Goal: Information Seeking & Learning: Learn about a topic

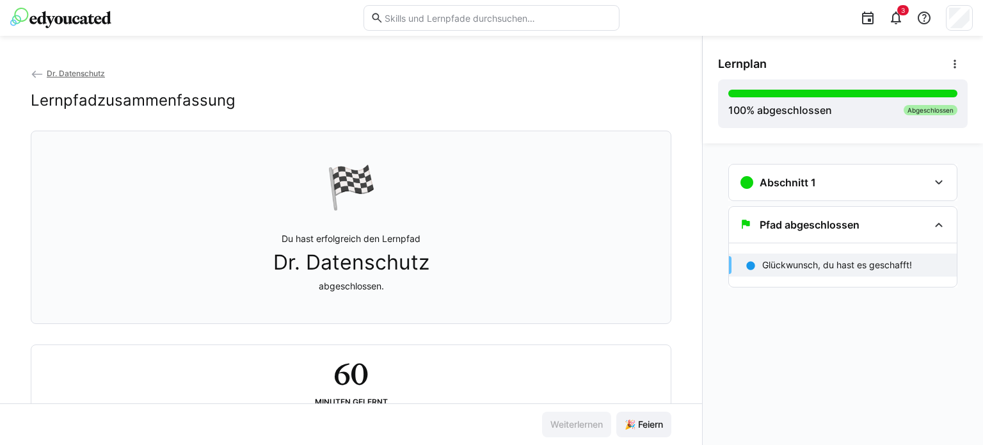
click at [83, 18] on img at bounding box center [60, 18] width 101 height 20
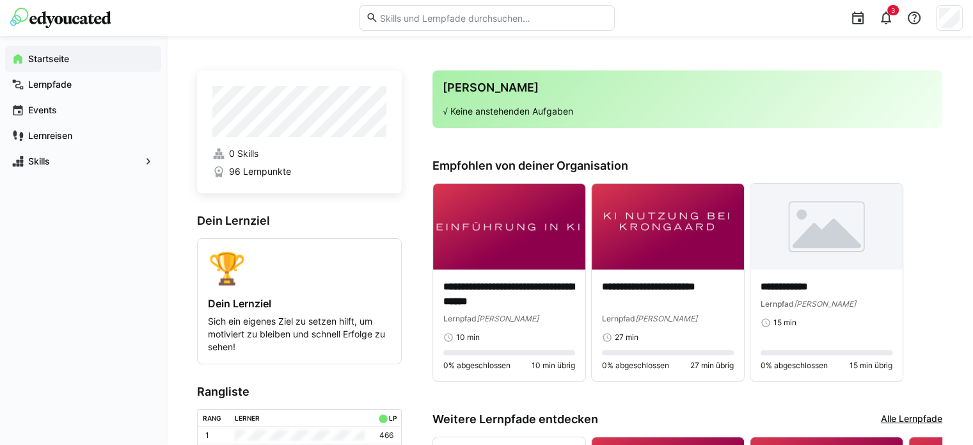
click at [456, 17] on input "text" at bounding box center [492, 18] width 229 height 12
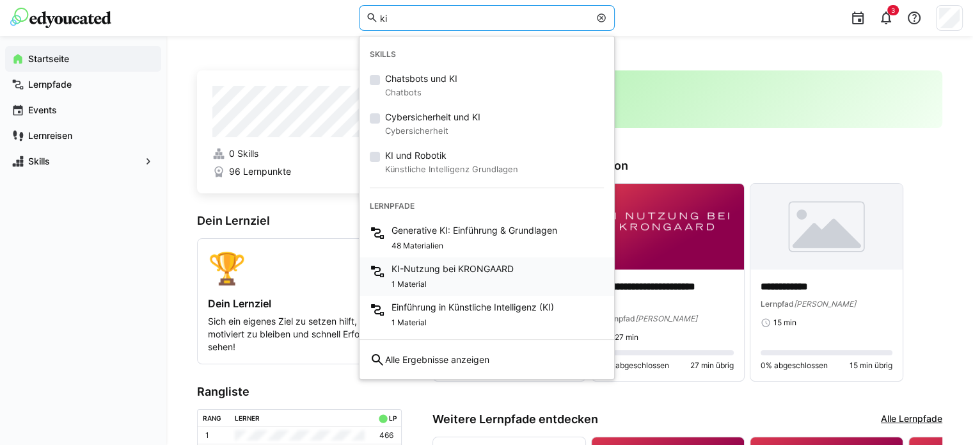
type input "ki"
click at [433, 284] on div "1 Material" at bounding box center [453, 282] width 122 height 15
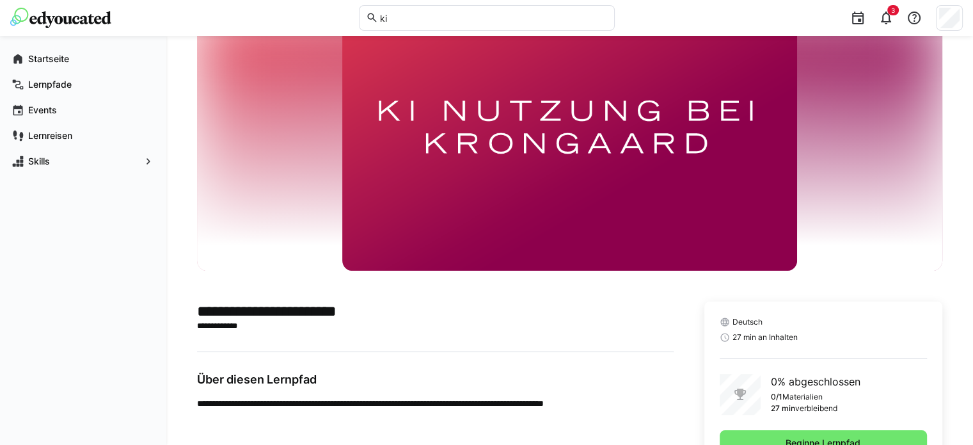
scroll to position [108, 0]
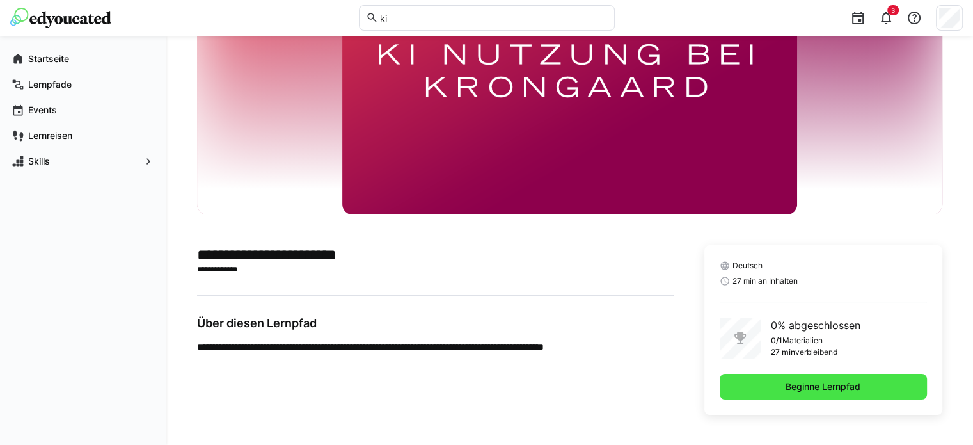
click at [803, 387] on span "Beginne Lernpfad" at bounding box center [823, 386] width 79 height 13
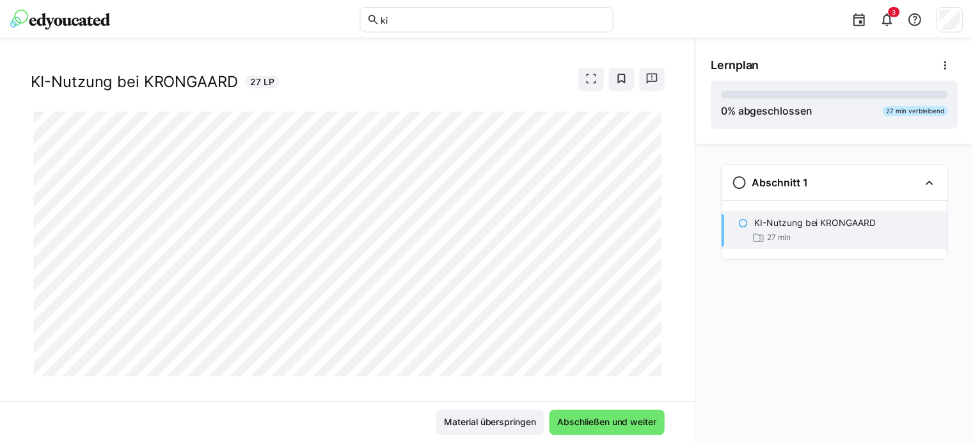
scroll to position [40, 0]
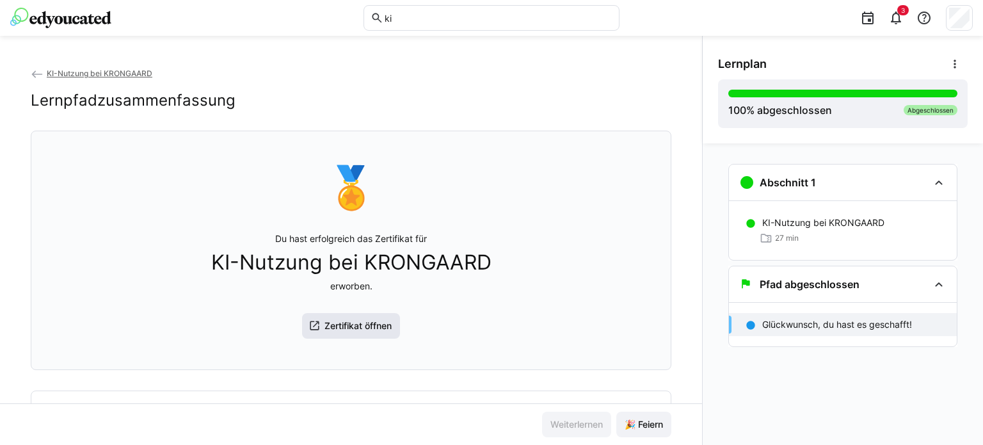
click at [348, 328] on span "Zertifikat öffnen" at bounding box center [358, 325] width 71 height 13
click at [397, 17] on input "ki" at bounding box center [497, 18] width 229 height 12
type input "ki"
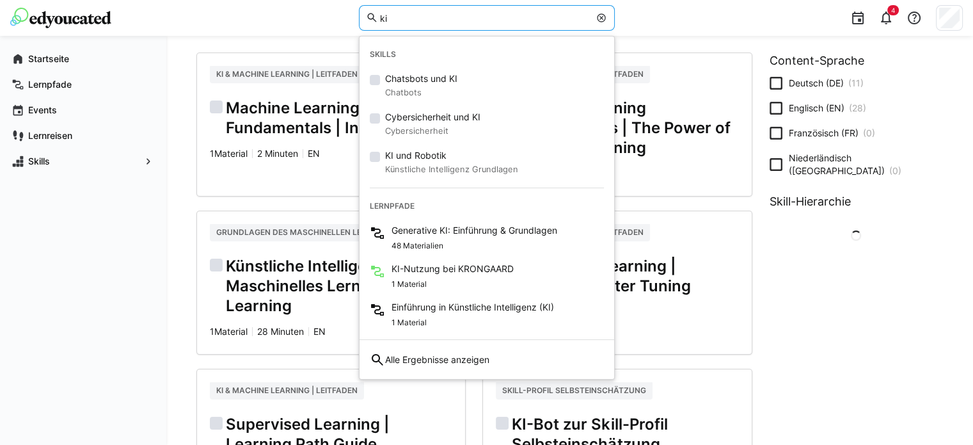
scroll to position [128, 0]
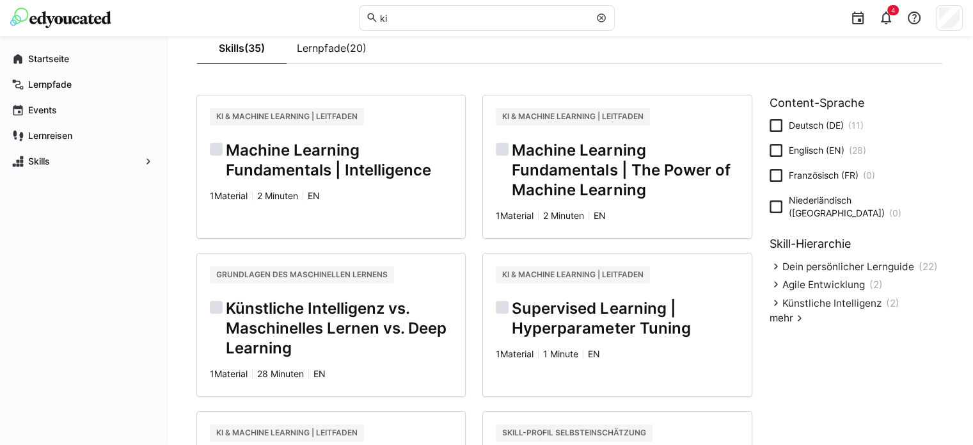
scroll to position [256, 0]
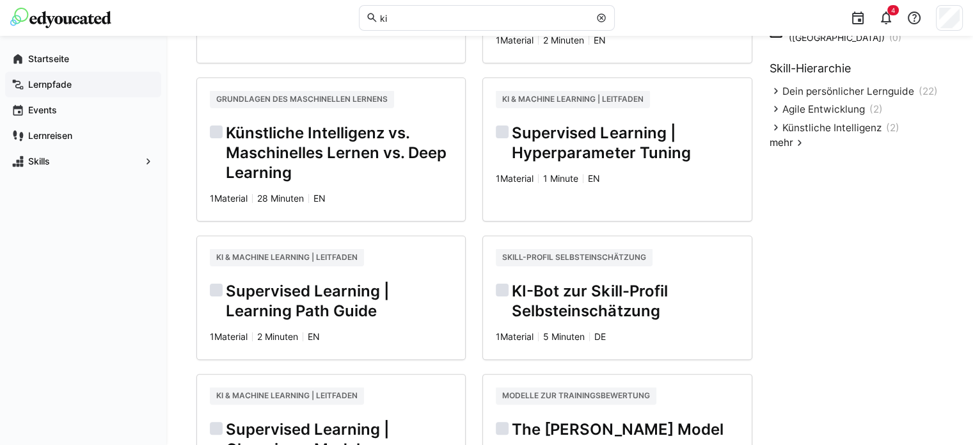
click at [0, 0] on app-navigation-label "Lernpfade" at bounding box center [0, 0] width 0 height 0
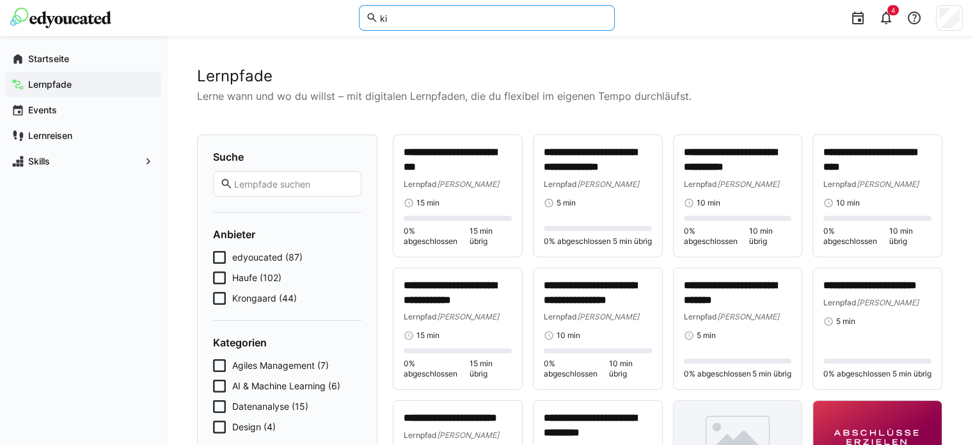
click at [485, 16] on input "ki" at bounding box center [492, 18] width 229 height 12
type input "ki"
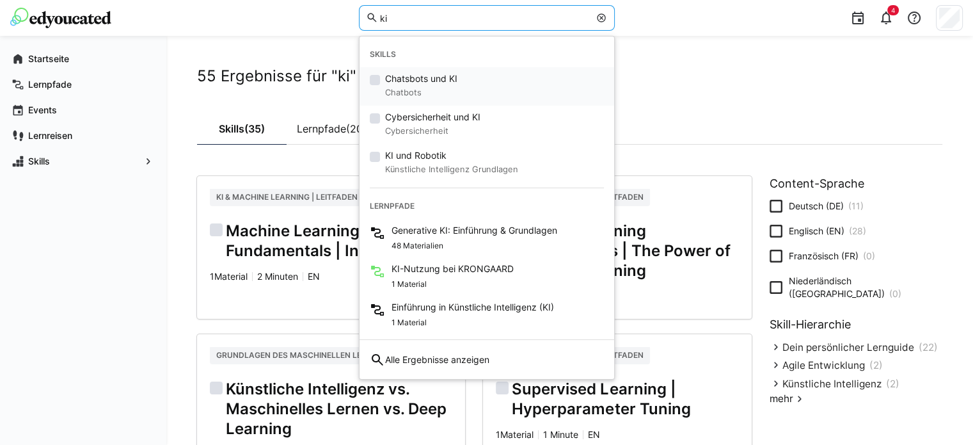
click at [420, 81] on span "Chatsbots und KI" at bounding box center [421, 78] width 72 height 13
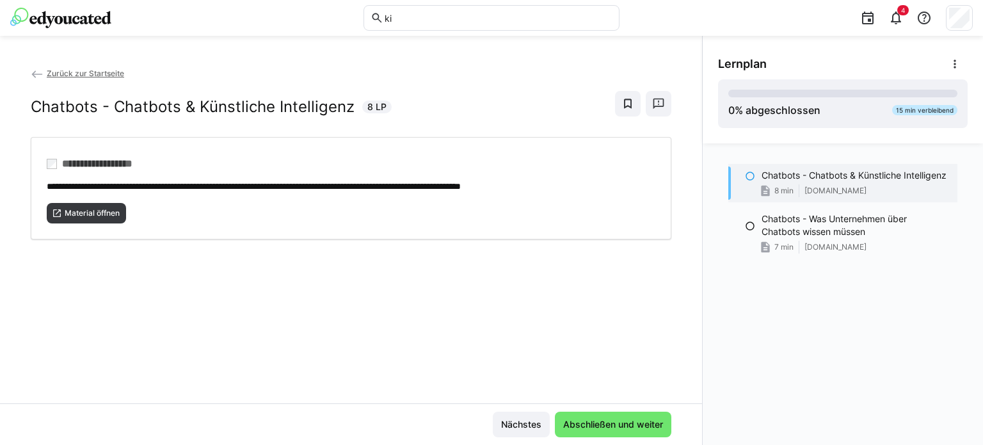
click at [107, 18] on img at bounding box center [60, 18] width 101 height 20
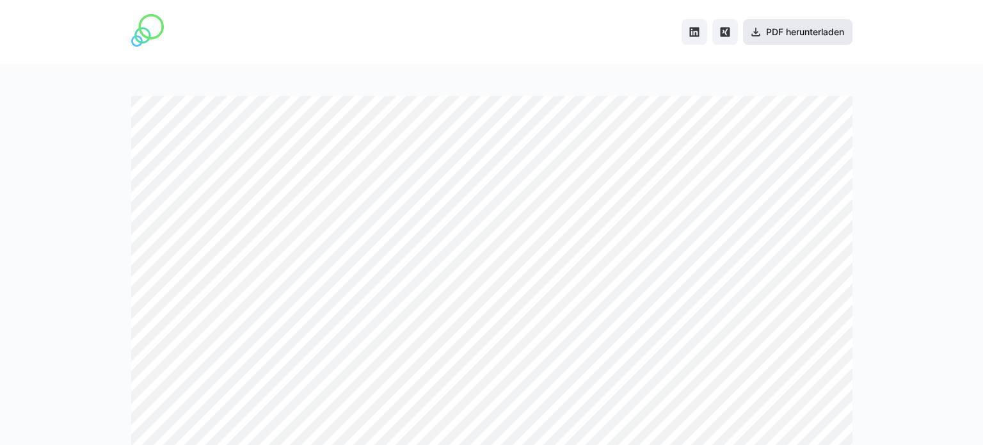
click at [781, 31] on span "PDF herunterladen" at bounding box center [805, 32] width 82 height 13
